Goal: Task Accomplishment & Management: Use online tool/utility

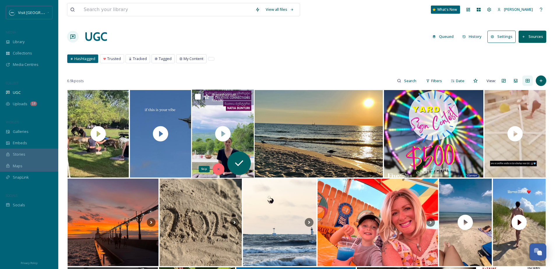
click at [219, 165] on div "Skip" at bounding box center [219, 169] width 12 height 12
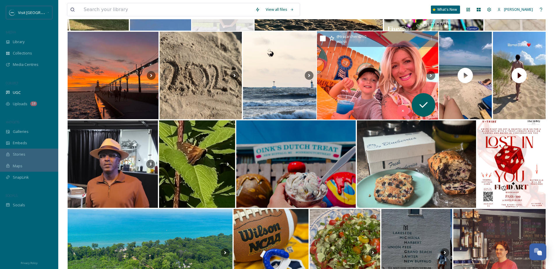
scroll to position [141, 0]
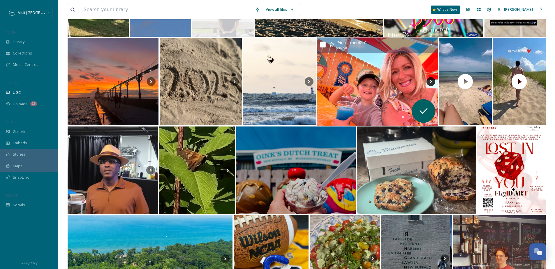
click at [431, 81] on icon at bounding box center [431, 81] width 2 height 3
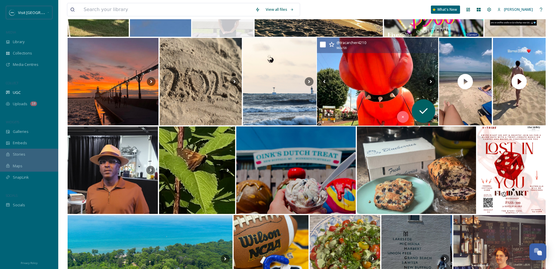
click at [431, 81] on icon at bounding box center [431, 81] width 2 height 3
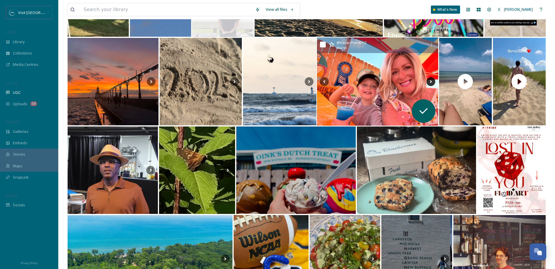
click at [431, 81] on icon at bounding box center [431, 81] width 2 height 3
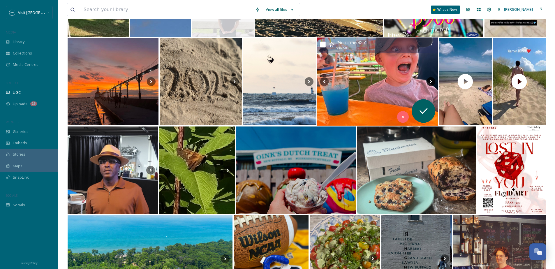
click at [431, 81] on icon at bounding box center [431, 81] width 2 height 3
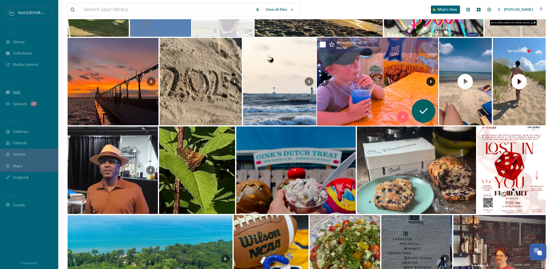
click at [431, 81] on icon at bounding box center [431, 81] width 2 height 3
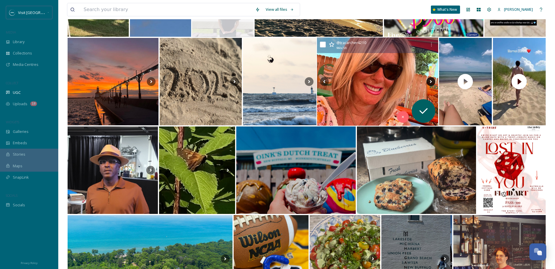
click at [431, 81] on icon at bounding box center [431, 81] width 2 height 3
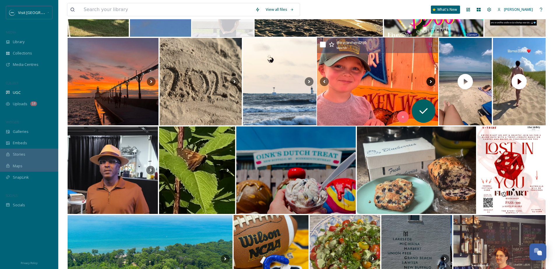
click at [431, 81] on icon at bounding box center [431, 81] width 2 height 3
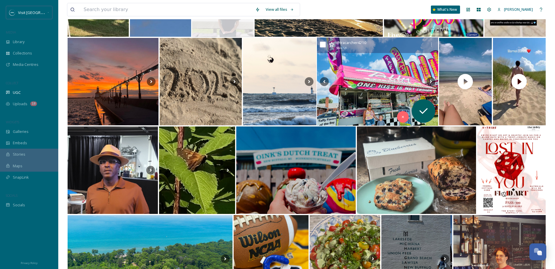
click at [394, 82] on img at bounding box center [378, 82] width 122 height 88
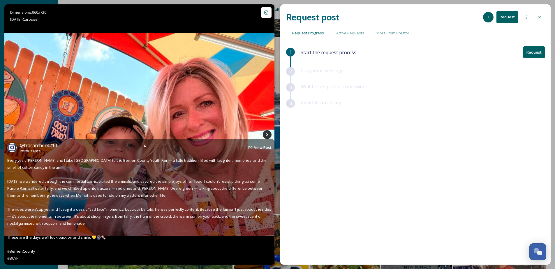
click at [266, 134] on icon at bounding box center [267, 134] width 9 height 9
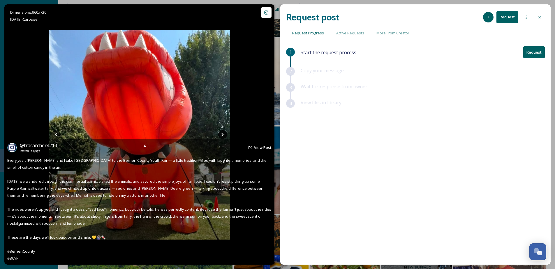
click at [266, 134] on div "Dimensions: 960 x 720 [DATE] - Carousel @ tracarcher4210 Posted [DATE] View Post" at bounding box center [139, 134] width 270 height 260
click at [262, 146] on span "View Post" at bounding box center [262, 147] width 17 height 5
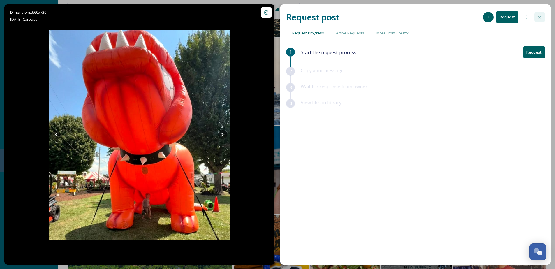
click at [542, 15] on div at bounding box center [540, 17] width 10 height 10
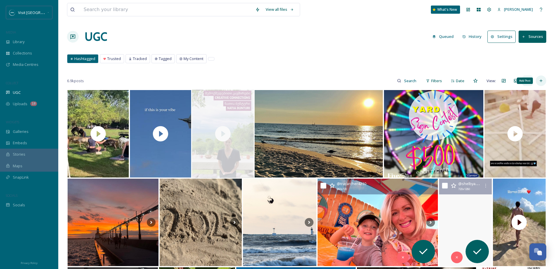
click at [542, 81] on icon at bounding box center [541, 80] width 5 height 5
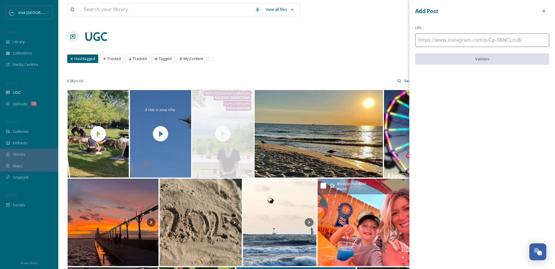
click at [538, 12] on div "Add Post" at bounding box center [482, 11] width 134 height 10
click at [545, 16] on div at bounding box center [544, 11] width 10 height 10
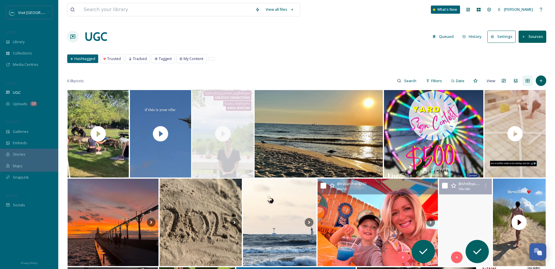
click at [538, 29] on div "UGC Queued History Settings Sources" at bounding box center [306, 36] width 479 height 17
click at [536, 33] on button "Sources" at bounding box center [533, 37] width 28 height 12
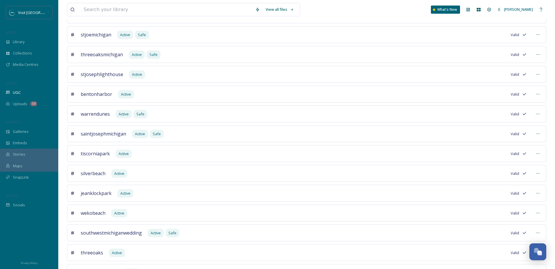
scroll to position [460, 0]
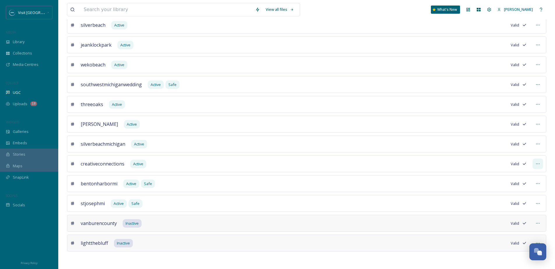
click at [535, 163] on div at bounding box center [538, 164] width 10 height 10
click at [482, 191] on span "Mark as Inactive" at bounding box center [480, 188] width 27 height 6
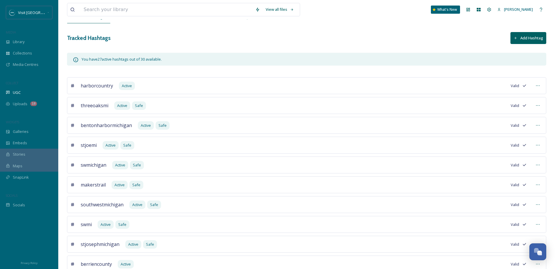
scroll to position [0, 0]
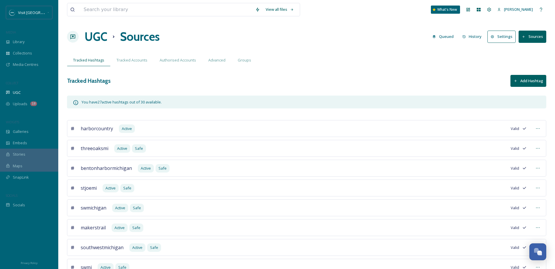
click at [528, 81] on button "Add Hashtag" at bounding box center [529, 81] width 36 height 12
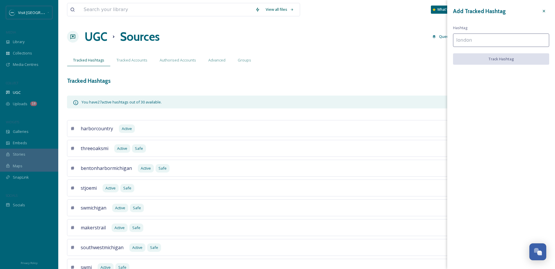
click at [490, 41] on input at bounding box center [501, 40] width 96 height 13
type input "BCYF"
click at [508, 62] on button "Track Hashtag" at bounding box center [501, 59] width 96 height 12
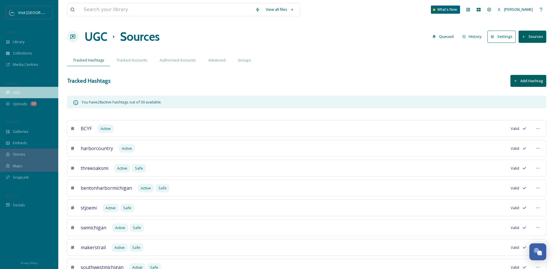
click at [32, 94] on div "UGC" at bounding box center [29, 92] width 58 height 11
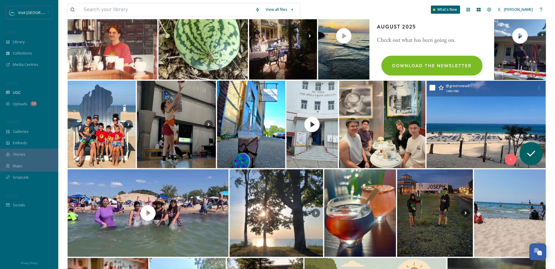
scroll to position [461, 0]
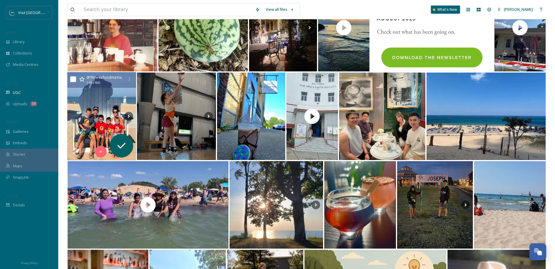
click at [89, 105] on img at bounding box center [101, 116] width 69 height 88
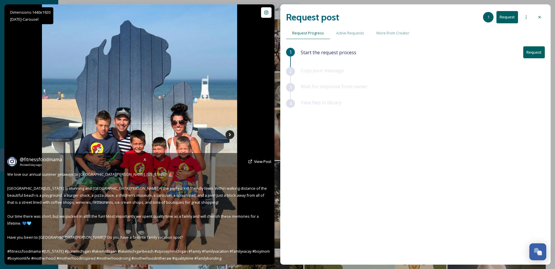
click at [230, 133] on icon at bounding box center [230, 134] width 9 height 9
click at [232, 136] on icon at bounding box center [230, 134] width 9 height 9
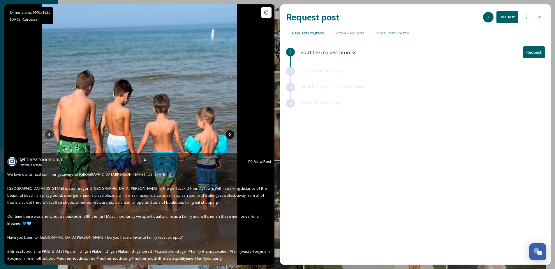
click at [230, 136] on icon at bounding box center [230, 134] width 9 height 9
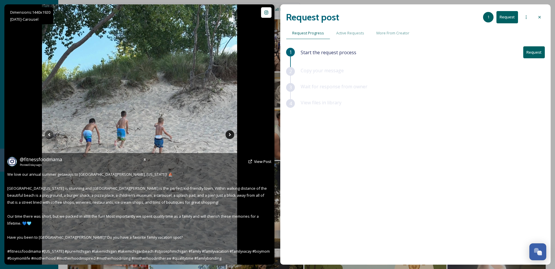
click at [230, 136] on icon at bounding box center [230, 134] width 9 height 9
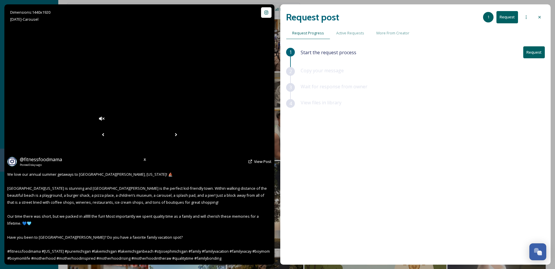
click at [177, 134] on icon at bounding box center [176, 134] width 2 height 3
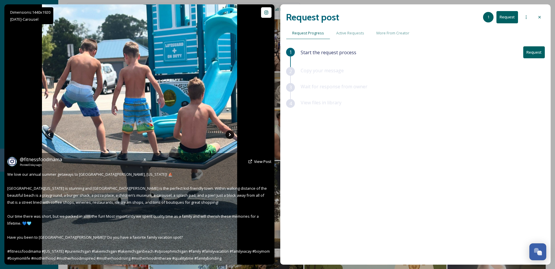
click at [230, 134] on icon at bounding box center [230, 134] width 2 height 3
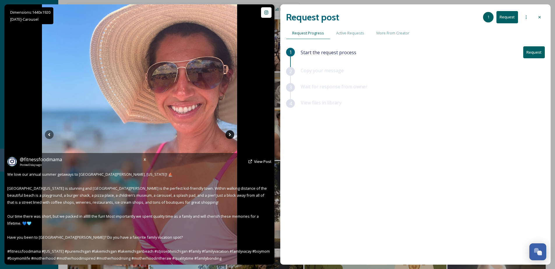
click at [232, 136] on icon at bounding box center [230, 134] width 9 height 9
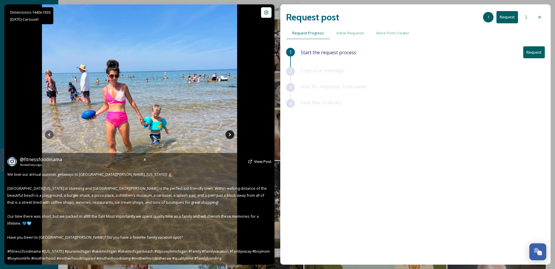
click at [232, 136] on icon at bounding box center [230, 134] width 9 height 9
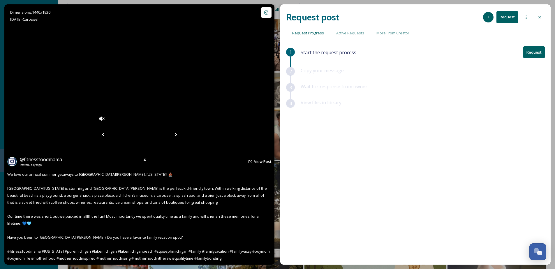
click at [180, 136] on icon at bounding box center [176, 134] width 9 height 9
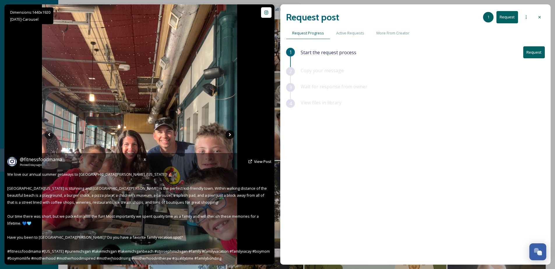
click at [233, 134] on icon at bounding box center [230, 134] width 9 height 9
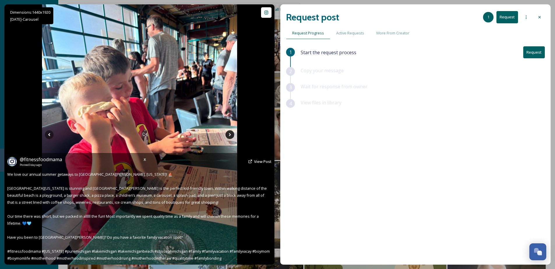
click at [232, 135] on icon at bounding box center [230, 134] width 9 height 9
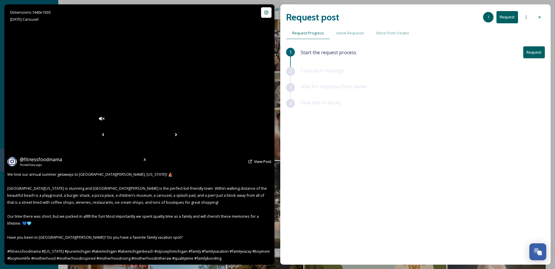
click at [180, 135] on icon at bounding box center [176, 134] width 9 height 9
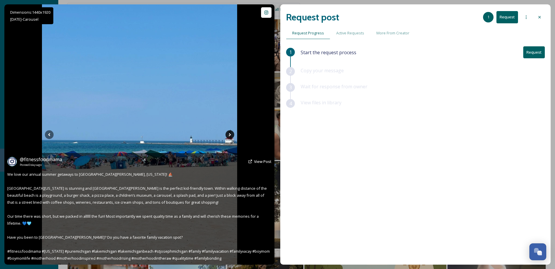
click at [232, 135] on icon at bounding box center [230, 134] width 9 height 9
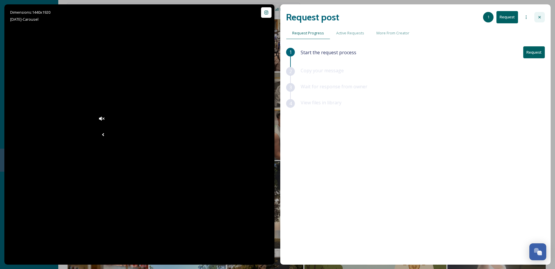
click at [543, 16] on div at bounding box center [540, 17] width 10 height 10
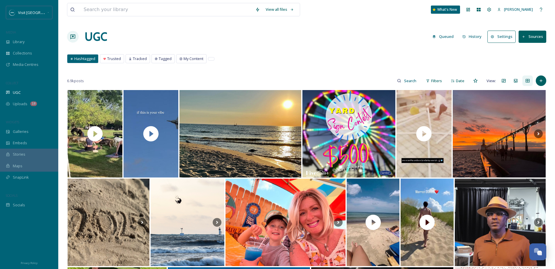
click at [171, 64] on div "Hashtagged Trusted Tracked Tagged My Content Hashtagged Trusted Tracked Tagged …" at bounding box center [306, 60] width 479 height 12
click at [137, 61] on span "Tracked" at bounding box center [140, 59] width 14 height 6
